Goal: Task Accomplishment & Management: Manage account settings

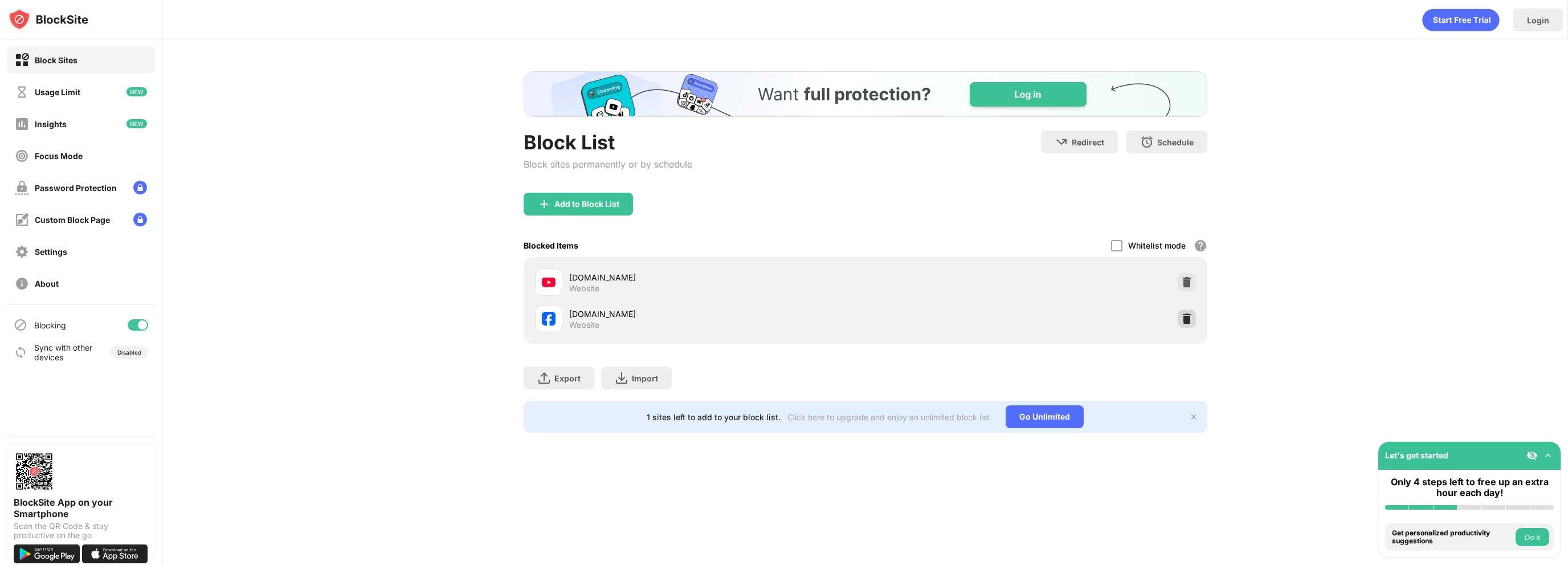
drag, startPoint x: 1191, startPoint y: 325, endPoint x: 1178, endPoint y: 312, distance: 18.4
click at [1191, 325] on div at bounding box center [1186, 318] width 18 height 18
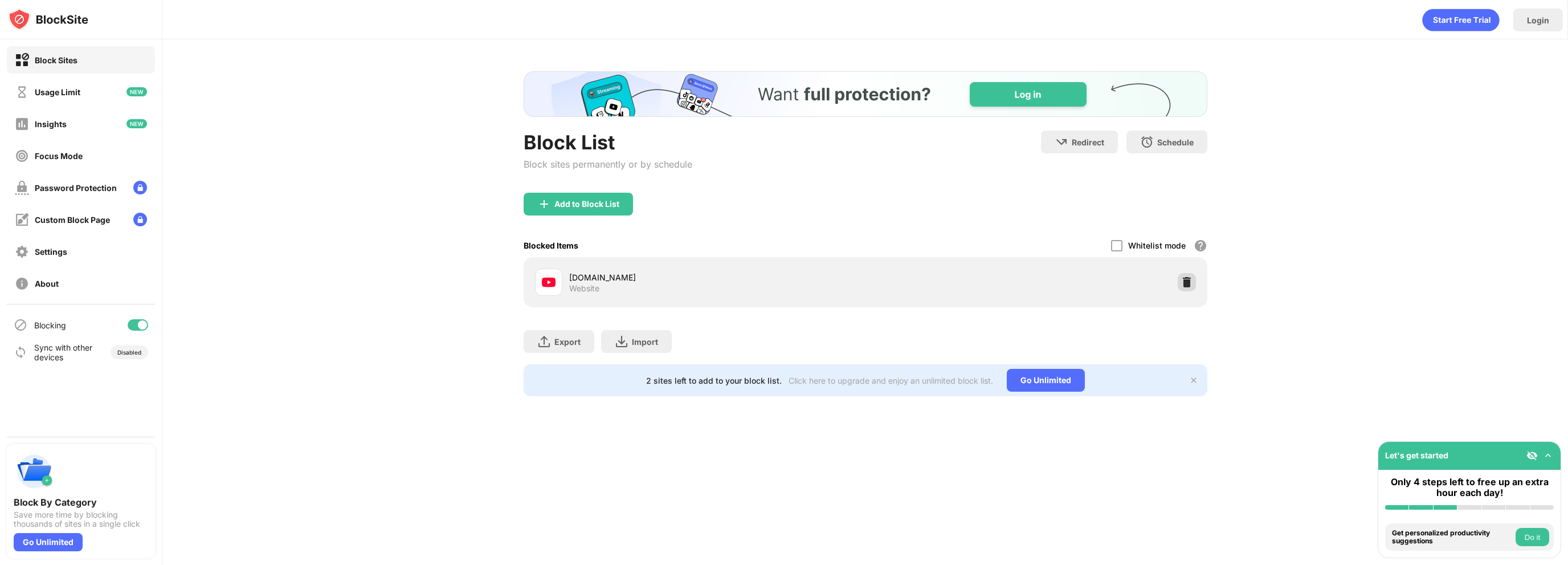
click at [1178, 280] on div at bounding box center [1186, 282] width 18 height 18
